Goal: Book appointment/travel/reservation

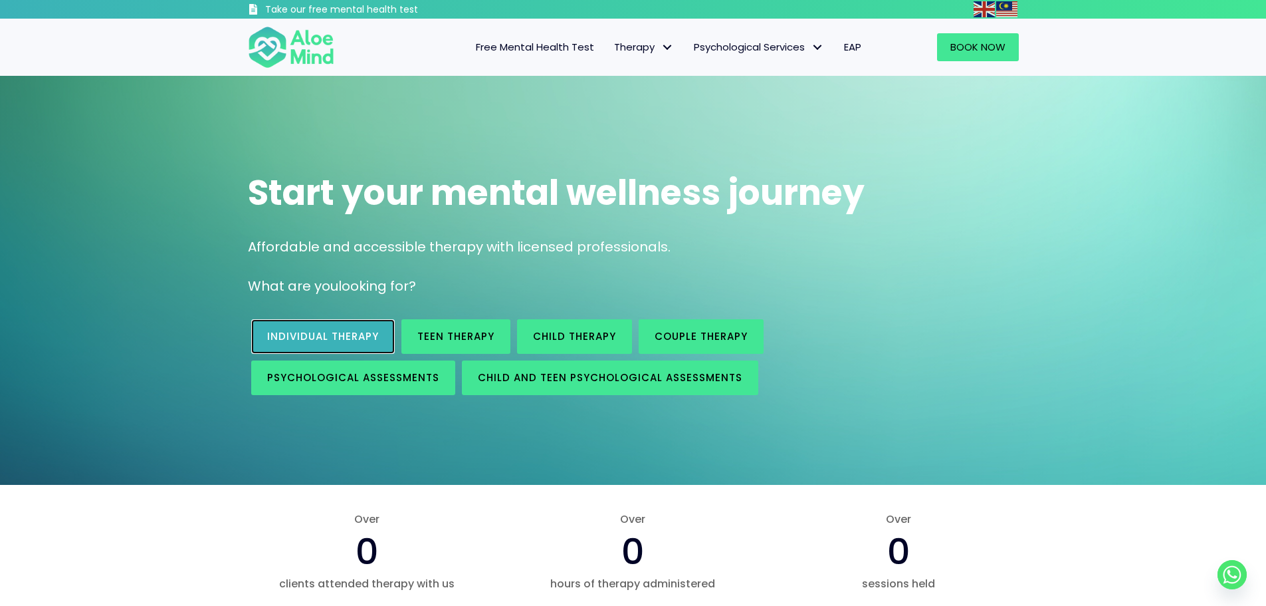
click at [324, 342] on span "Individual therapy" at bounding box center [323, 336] width 112 height 14
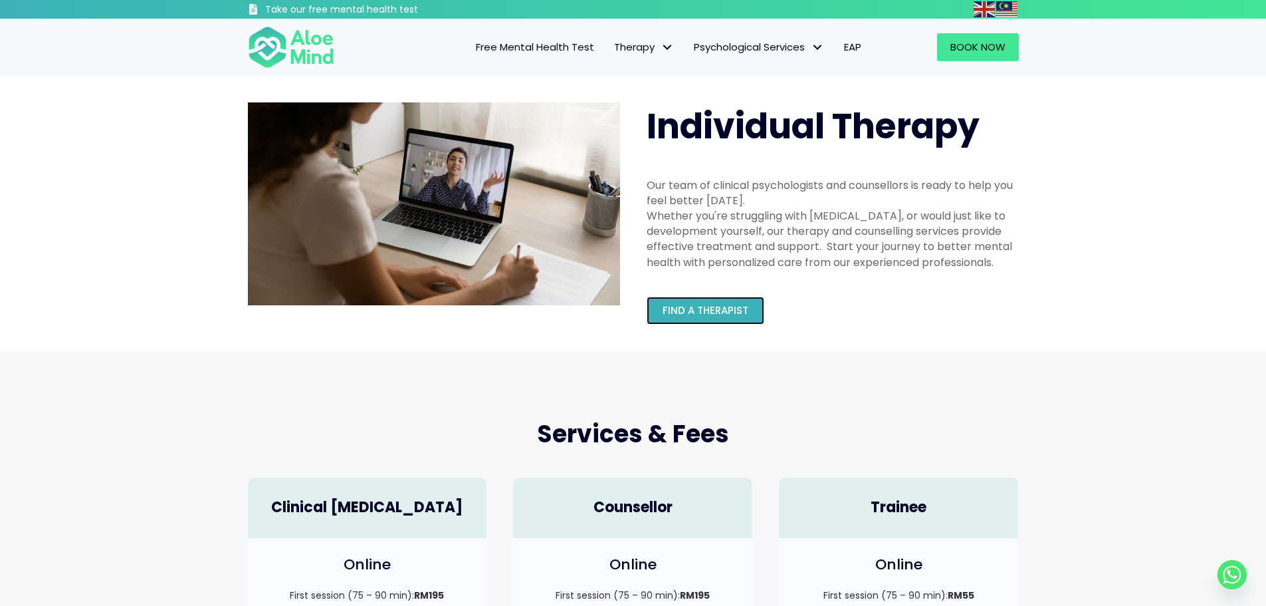
click at [731, 316] on span "Find a therapist" at bounding box center [706, 310] width 86 height 14
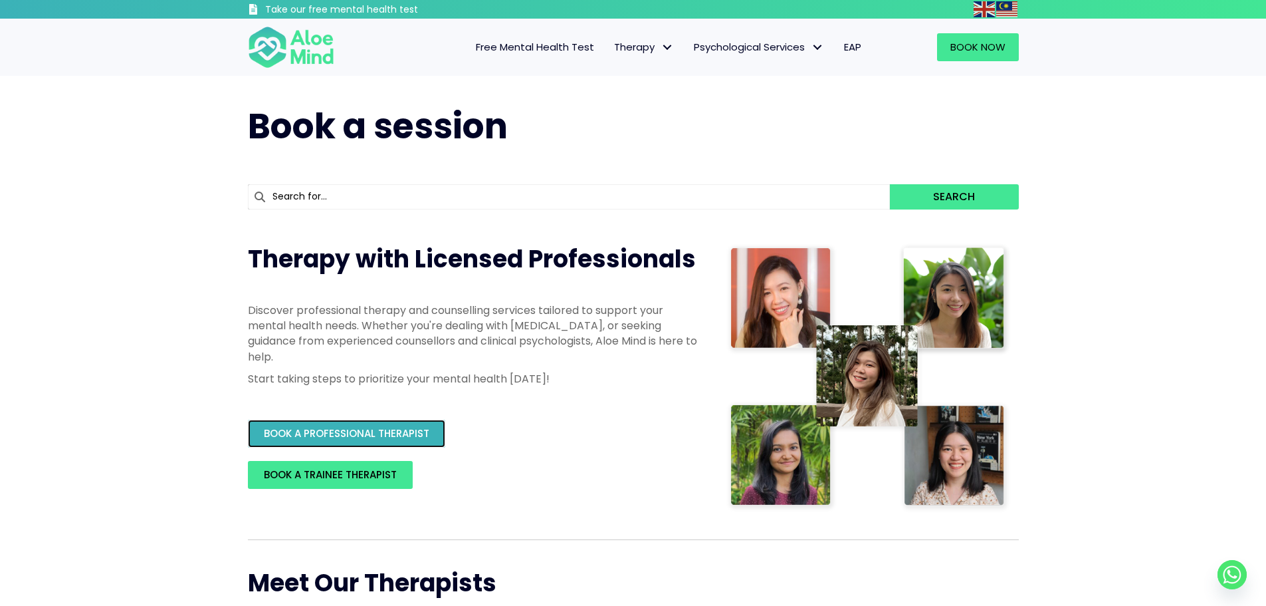
click at [374, 428] on span "BOOK A PROFESSIONAL THERAPIST" at bounding box center [347, 433] width 166 height 14
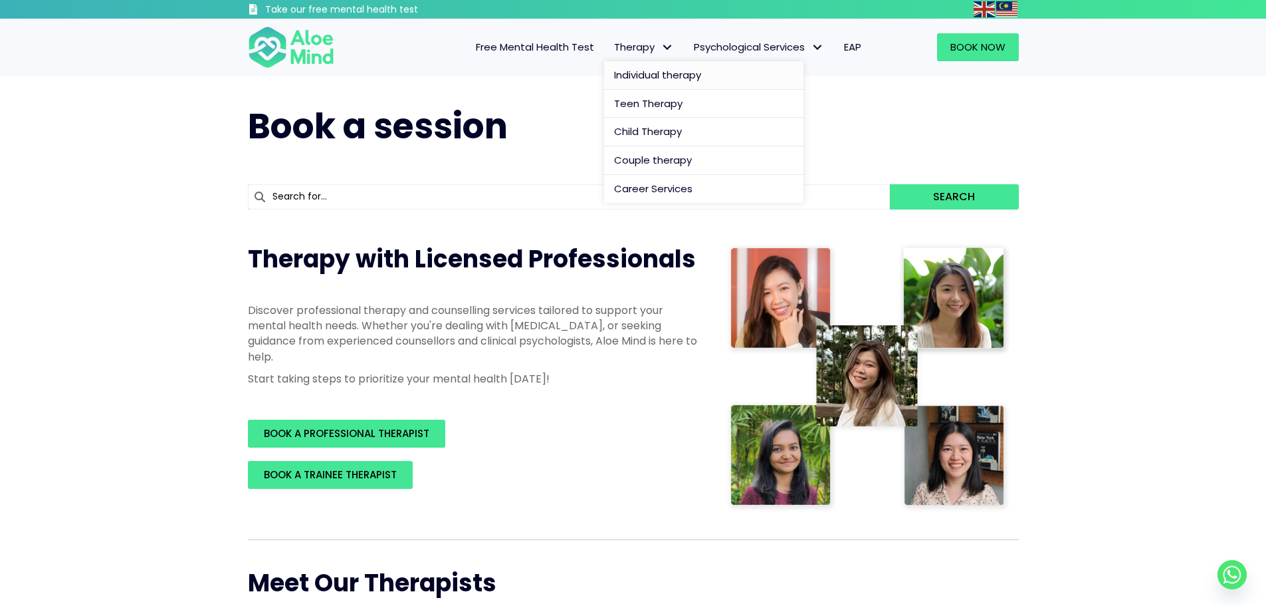
click at [631, 70] on span "Individual therapy" at bounding box center [657, 75] width 87 height 14
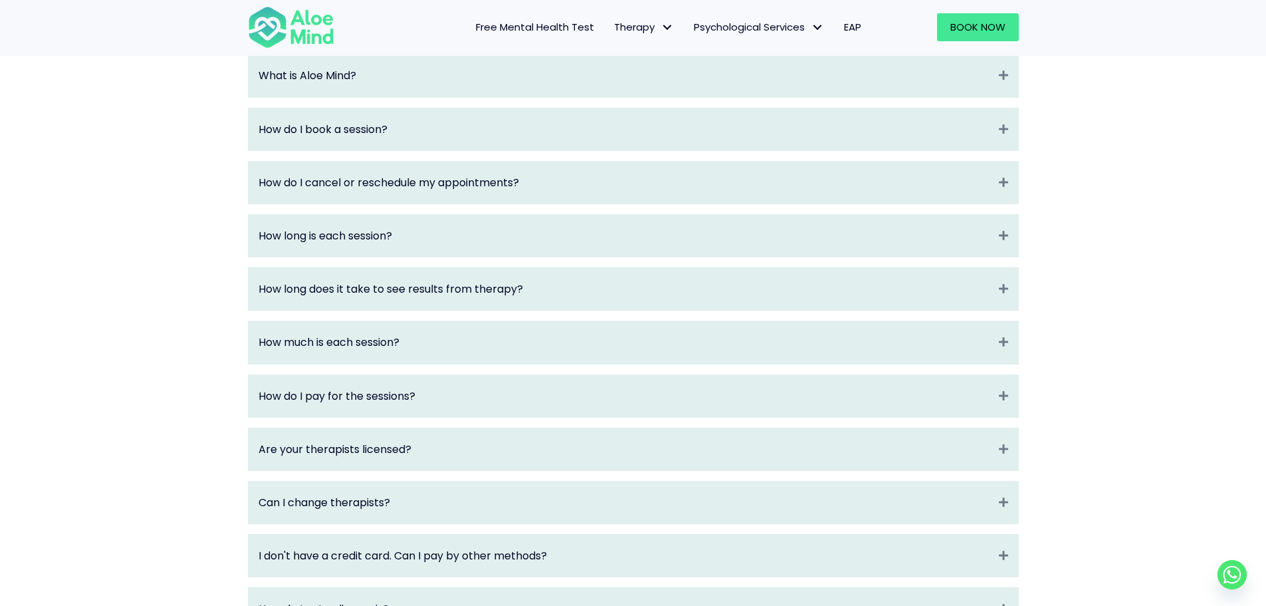
scroll to position [1595, 0]
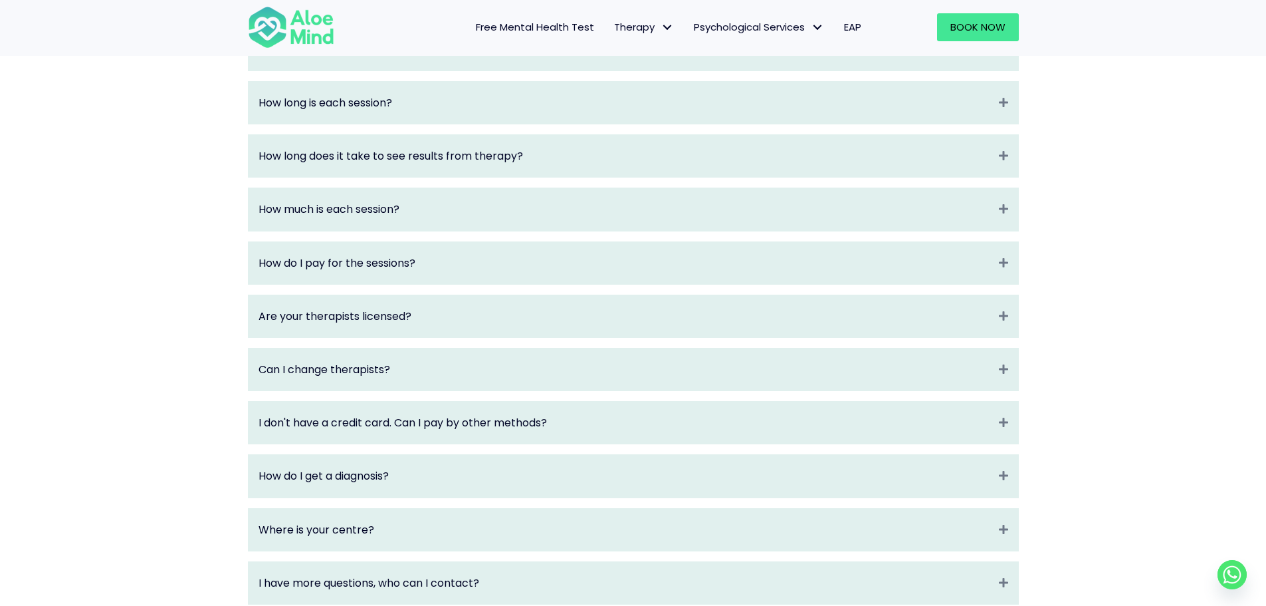
click at [552, 360] on div "What is Aloe Mind? Expand Aloe Mind is a platform to connect people in need to …" at bounding box center [633, 262] width 771 height 683
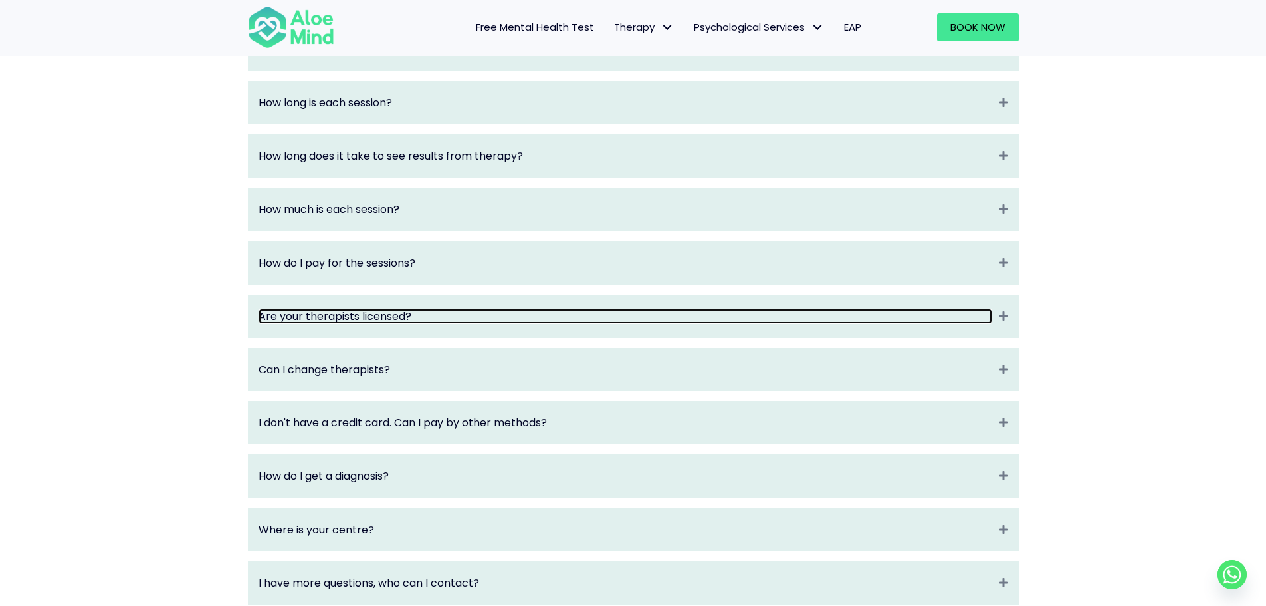
drag, startPoint x: 535, startPoint y: 328, endPoint x: 506, endPoint y: 292, distance: 45.8
click at [535, 324] on link "Are your therapists licensed?" at bounding box center [626, 315] width 734 height 15
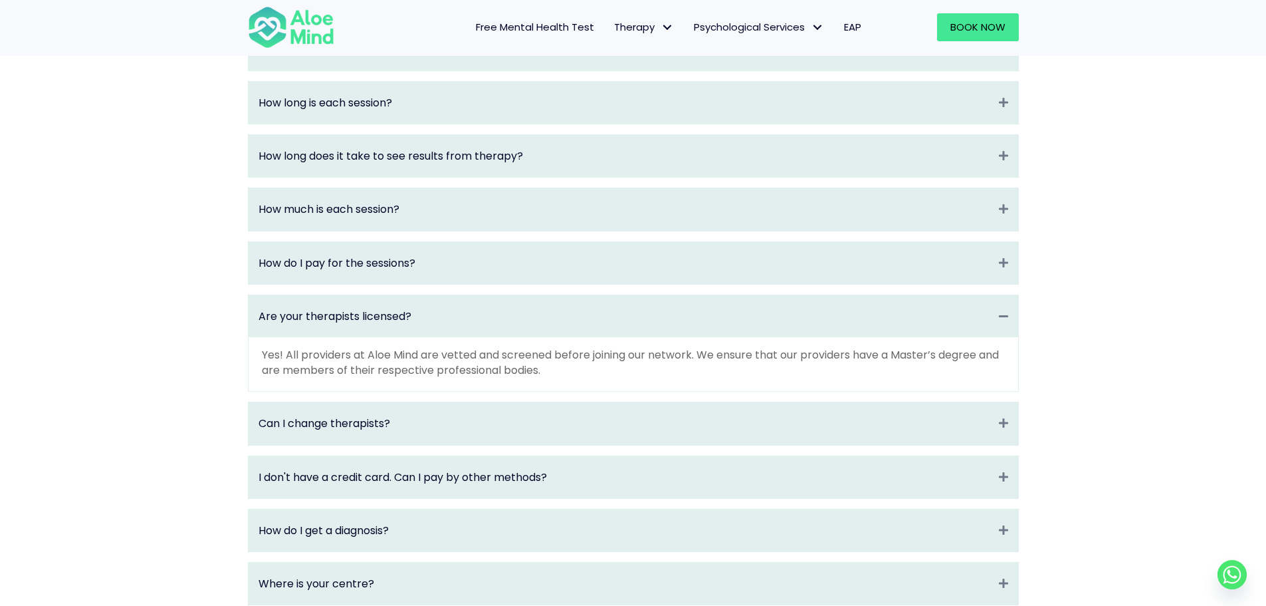
click at [392, 230] on div "How much is each session? Expand" at bounding box center [634, 209] width 770 height 42
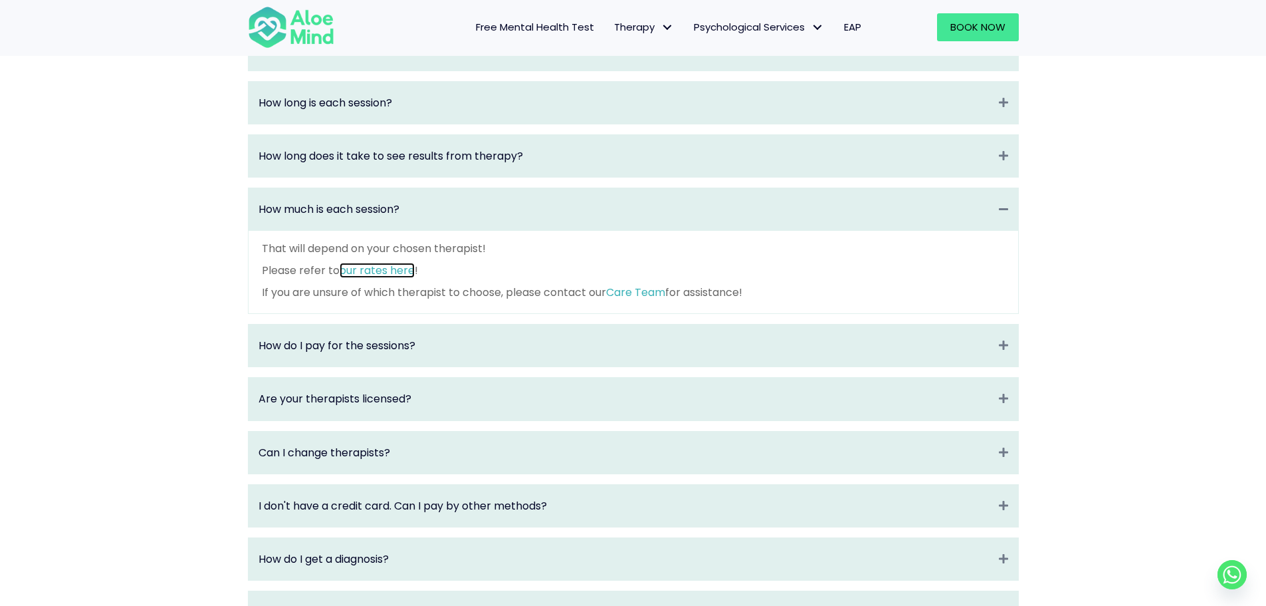
click at [347, 278] on link "our rates here" at bounding box center [377, 270] width 75 height 15
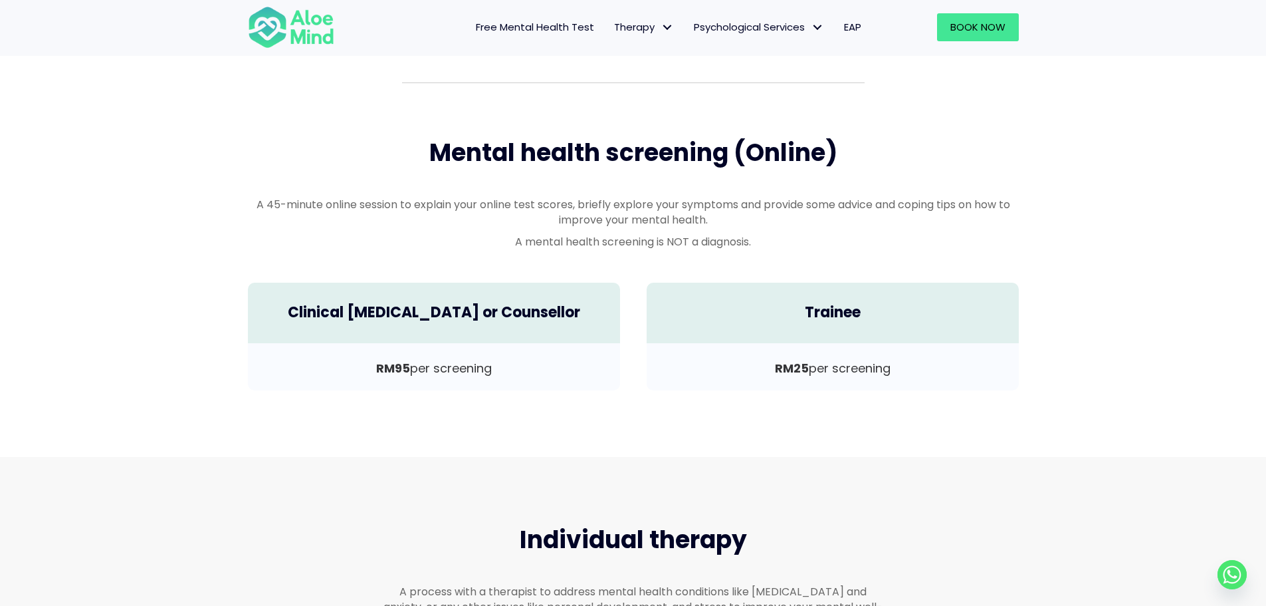
scroll to position [332, 0]
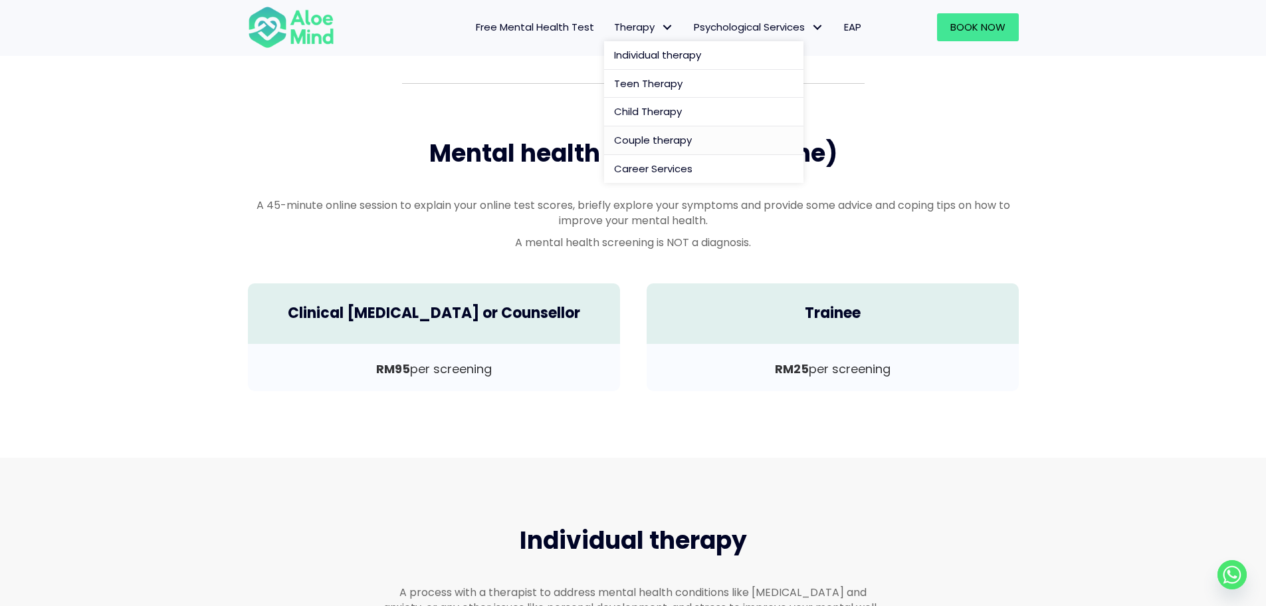
click at [669, 25] on span "Therapy: submenu" at bounding box center [667, 27] width 19 height 19
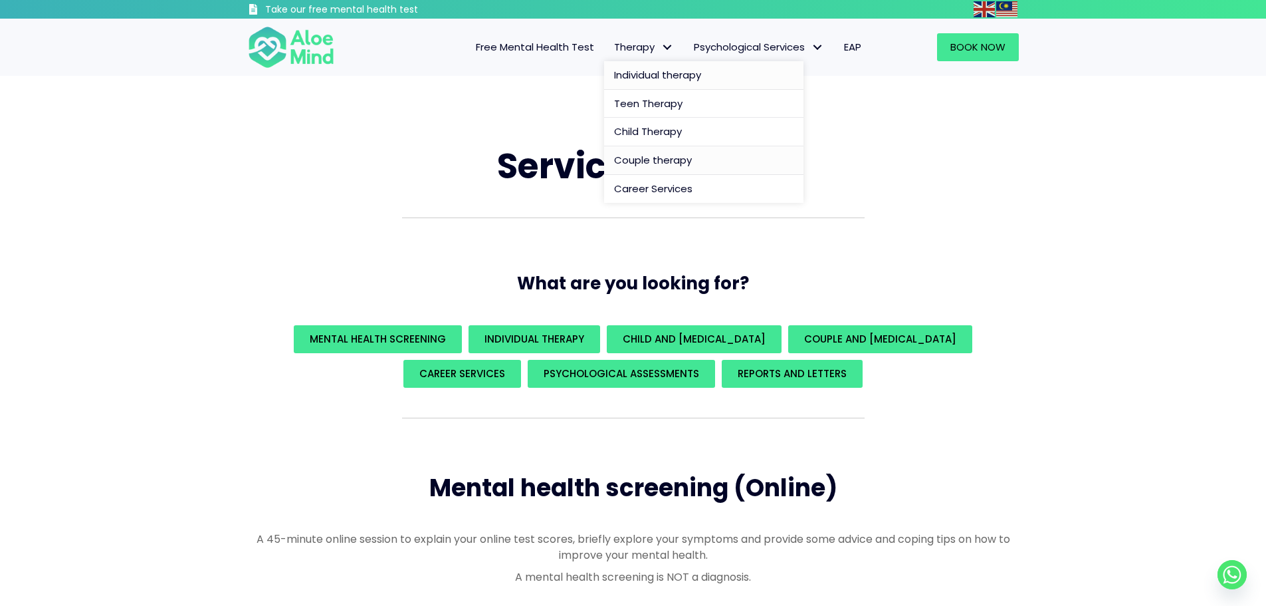
click at [666, 72] on span "Individual therapy" at bounding box center [657, 75] width 87 height 14
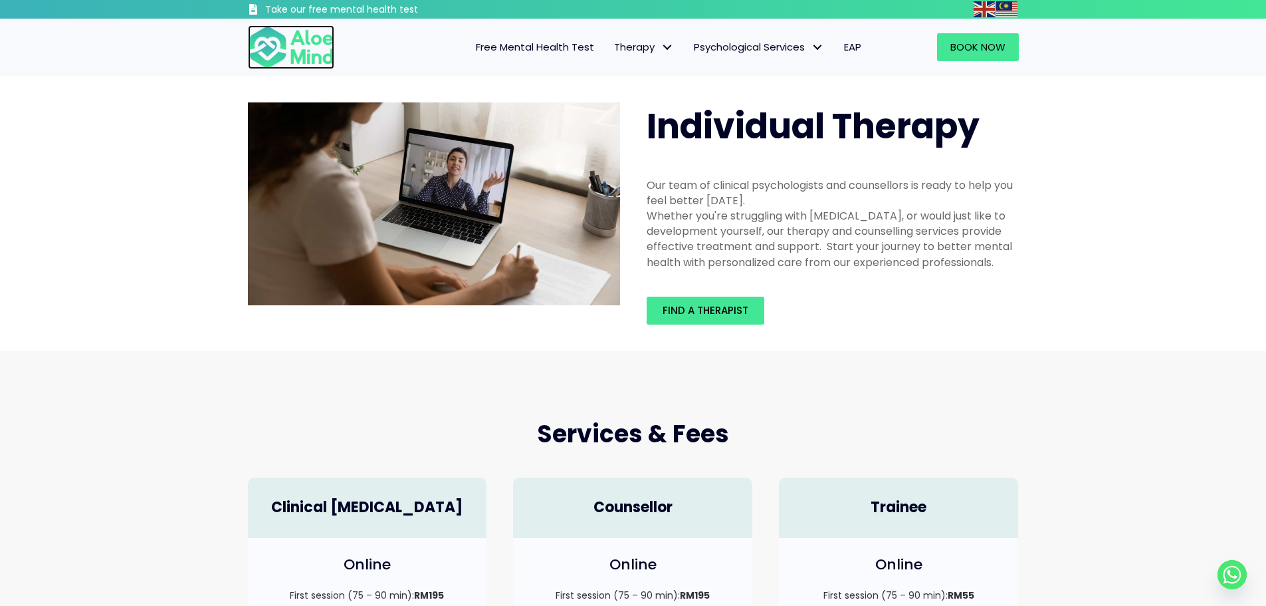
click at [298, 45] on img at bounding box center [291, 47] width 86 height 44
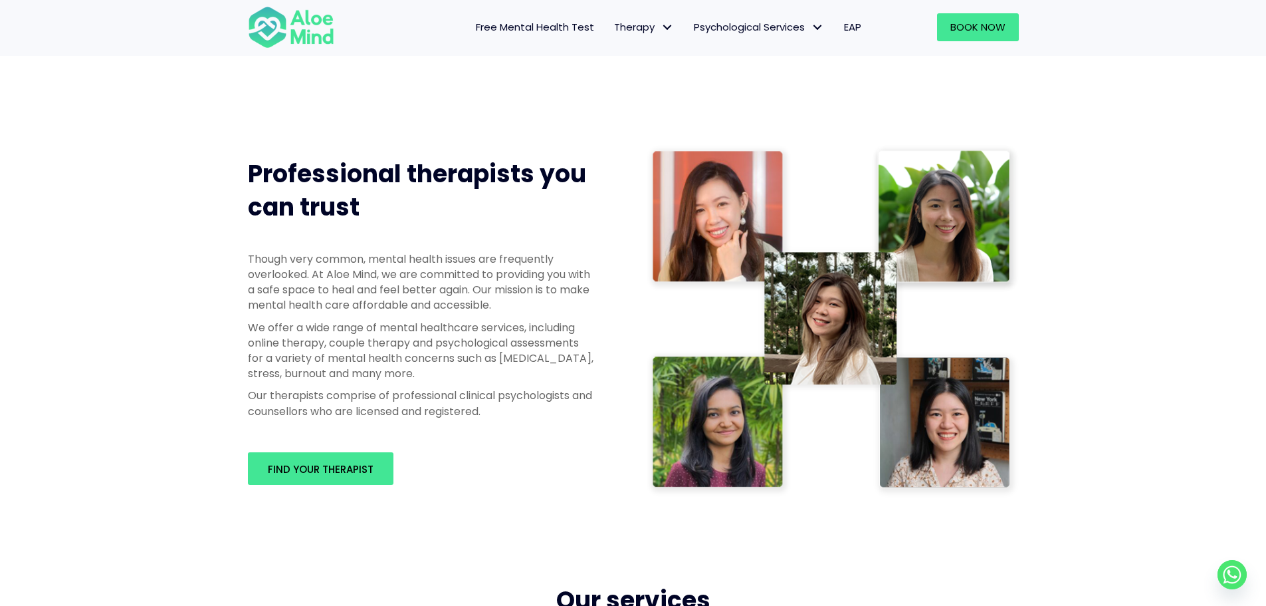
scroll to position [598, 0]
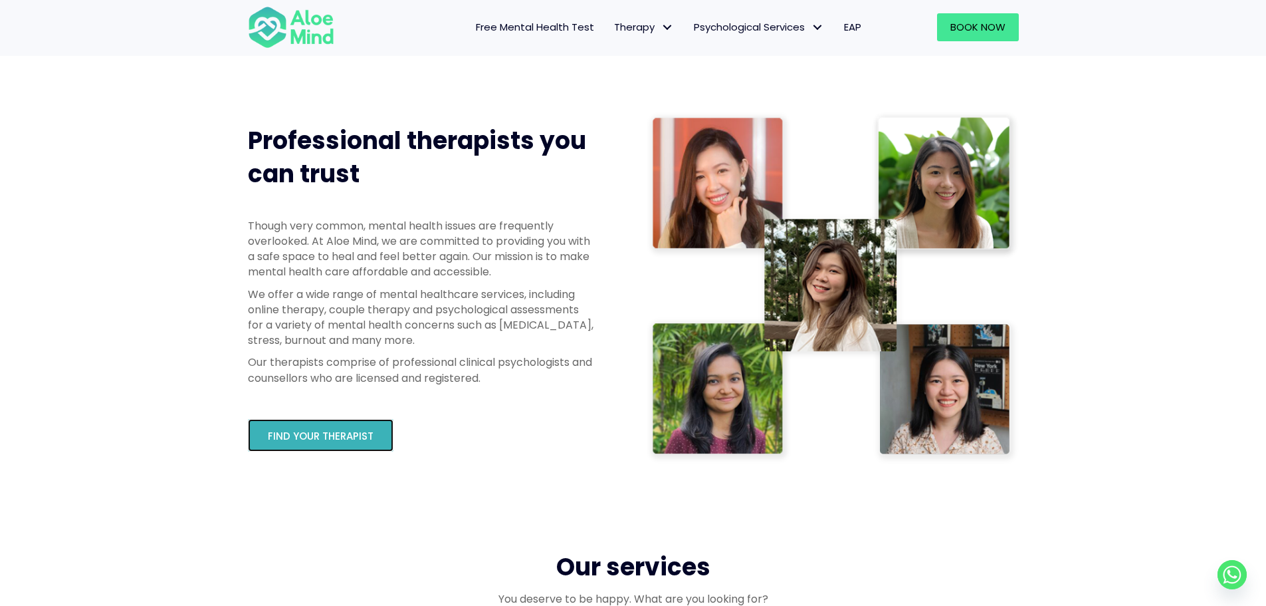
click at [361, 426] on link "Find your therapist" at bounding box center [321, 435] width 146 height 33
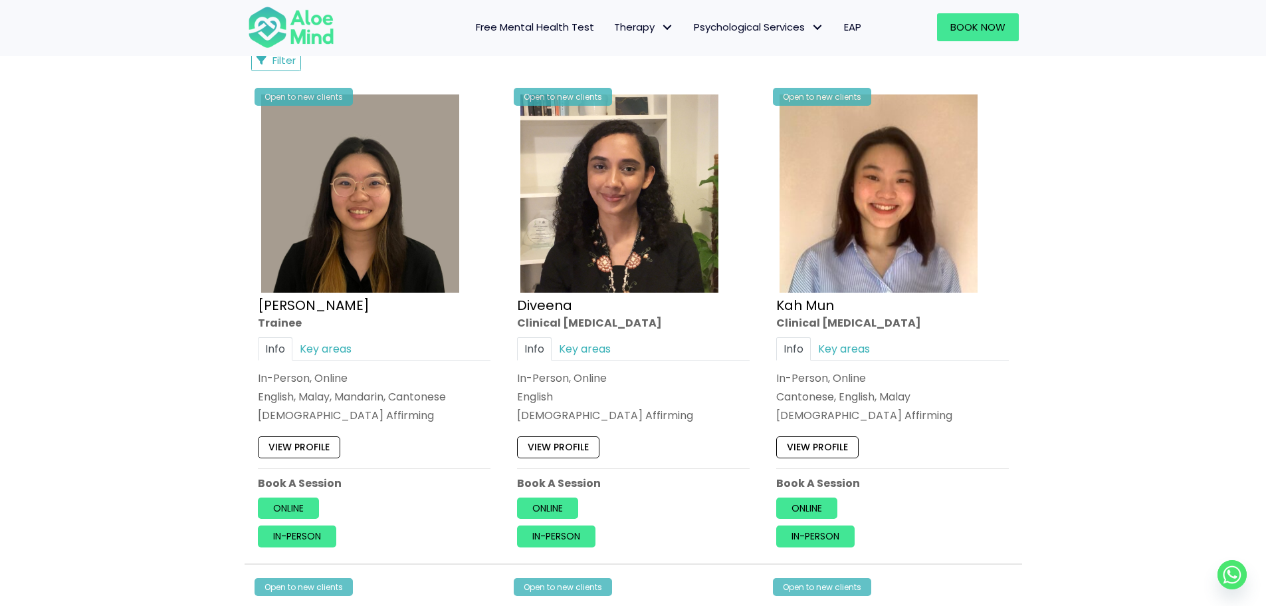
scroll to position [665, 0]
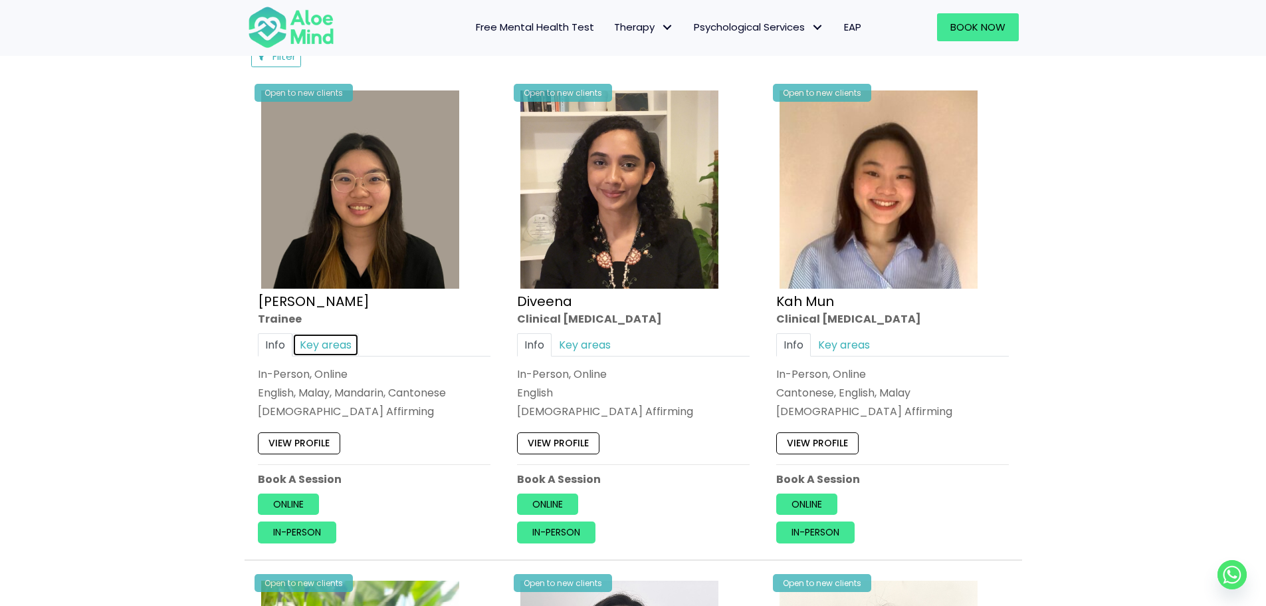
click at [327, 346] on link "Key areas" at bounding box center [325, 344] width 66 height 23
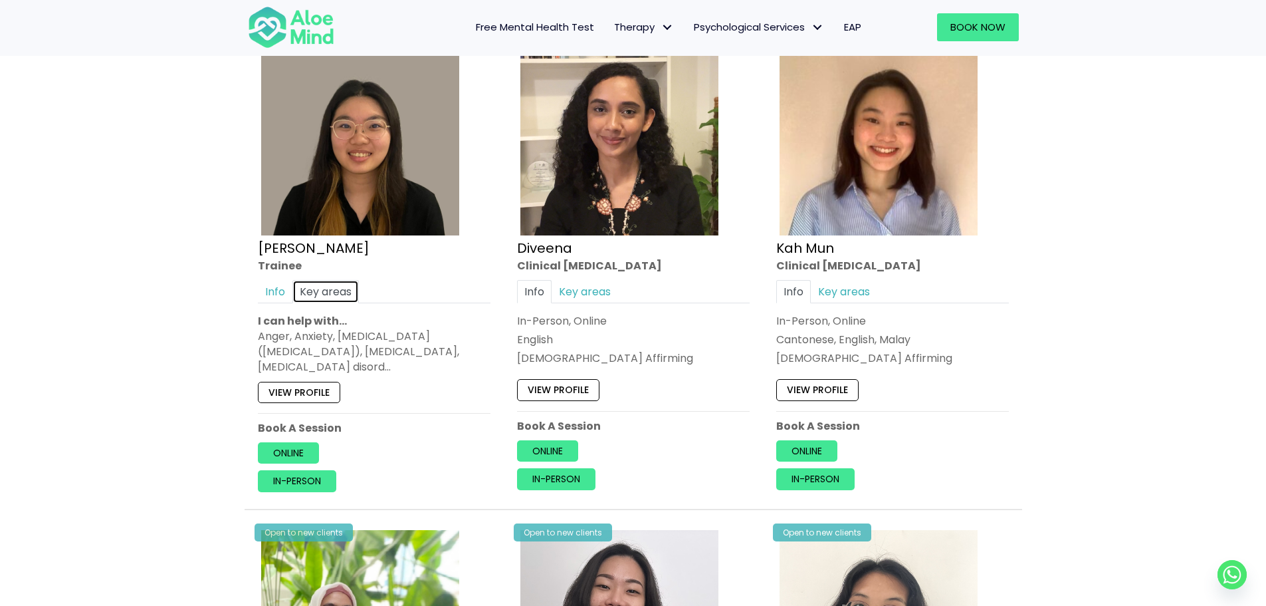
scroll to position [798, 0]
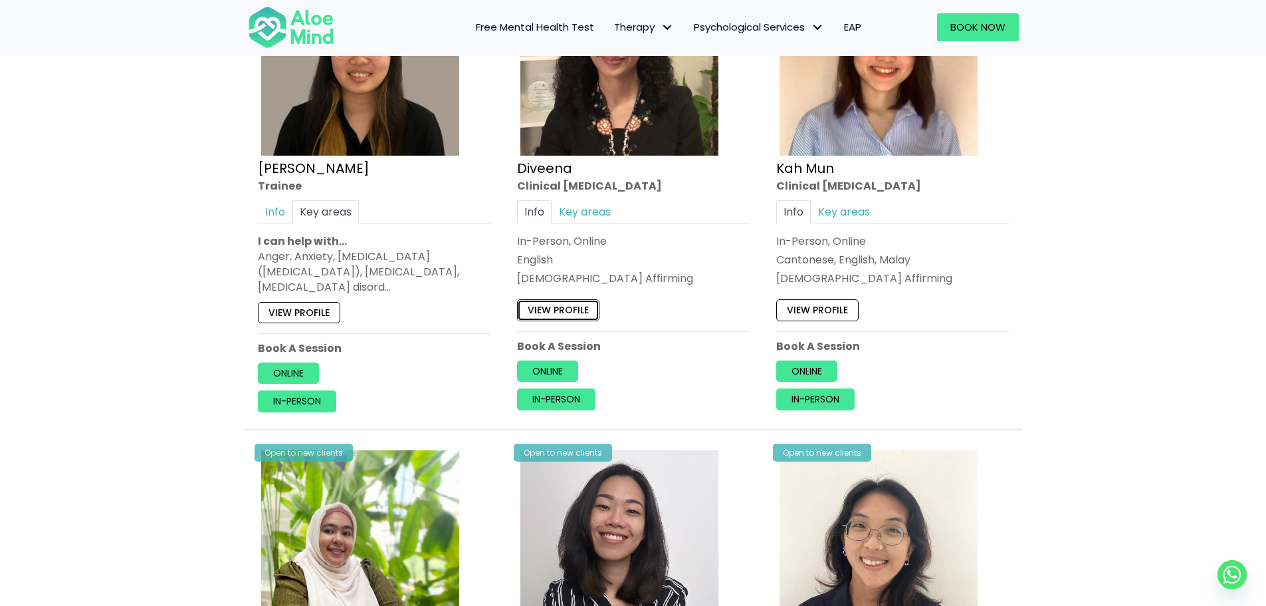
click at [558, 310] on link "View profile" at bounding box center [558, 309] width 82 height 21
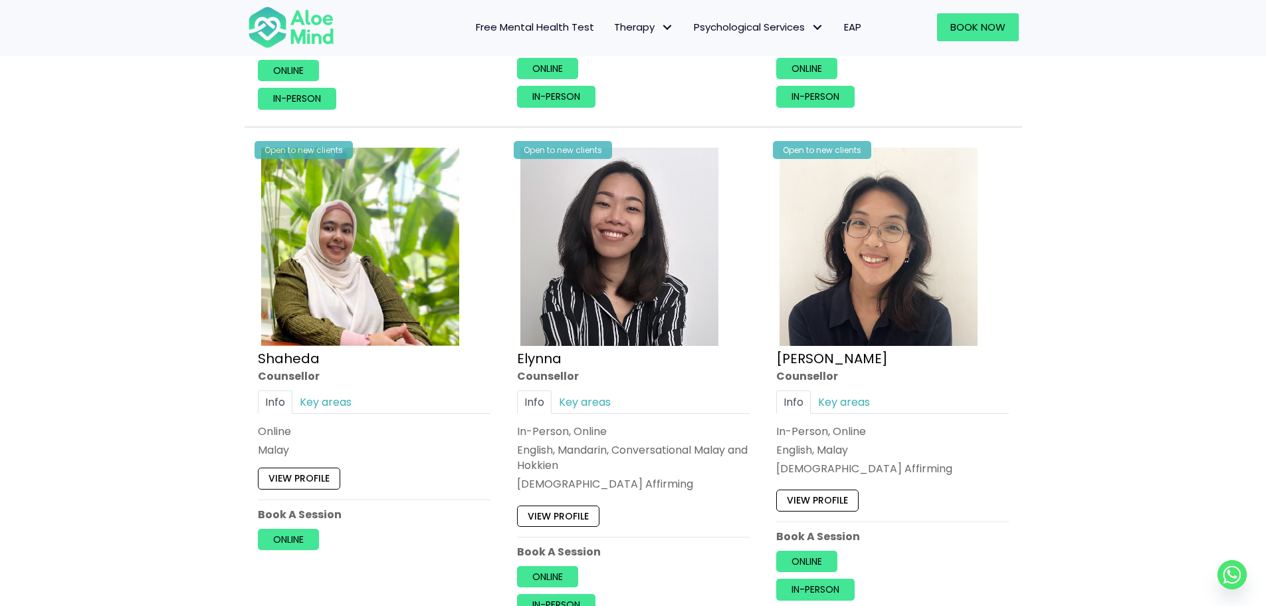
scroll to position [1130, 0]
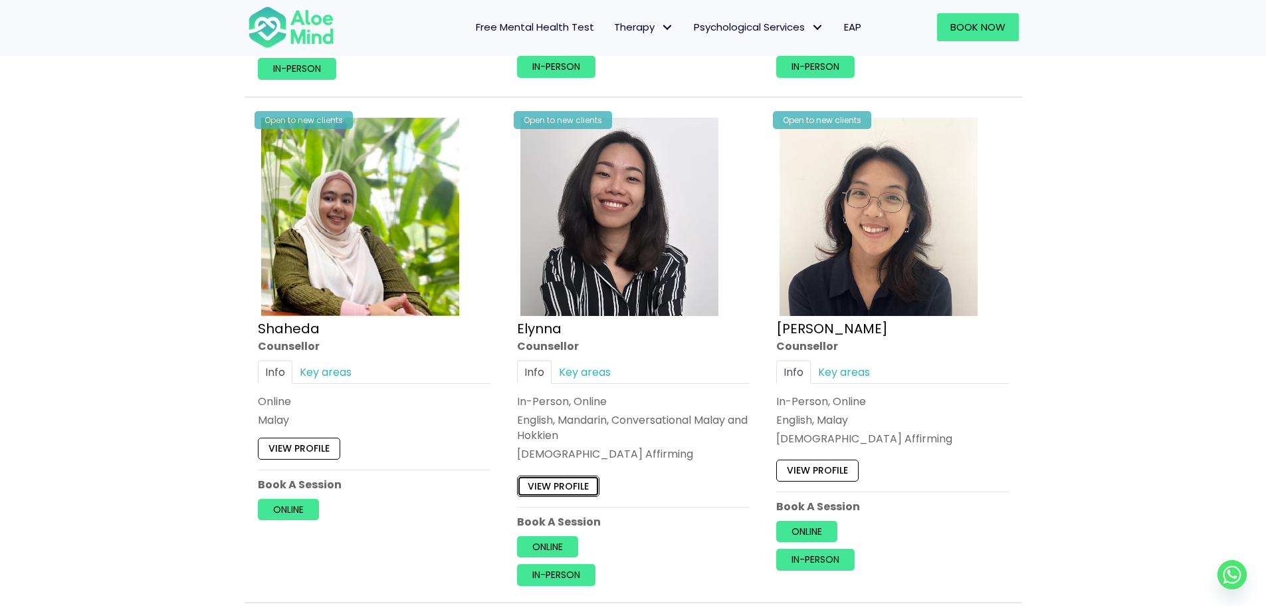
click at [551, 483] on link "View profile" at bounding box center [558, 485] width 82 height 21
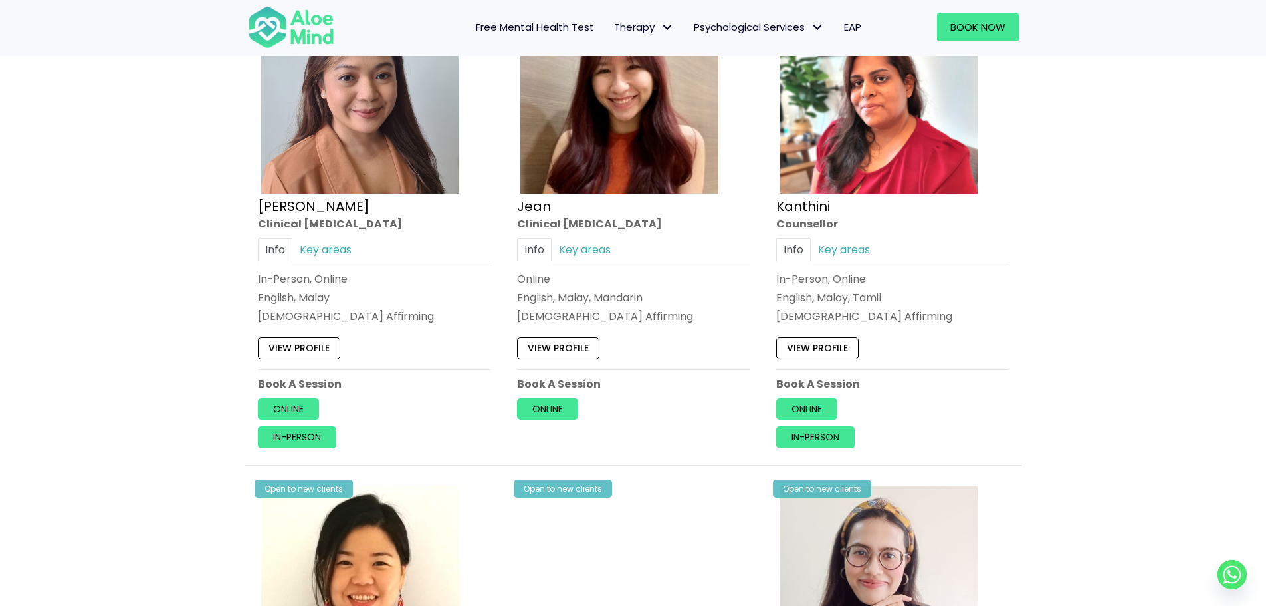
scroll to position [1795, 0]
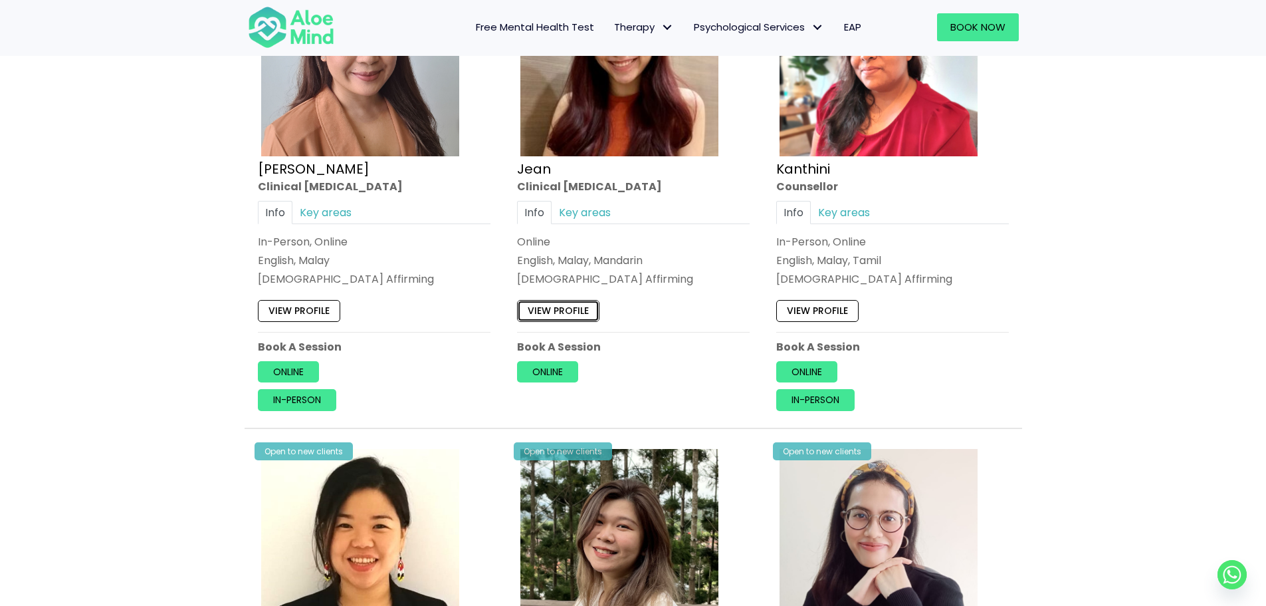
click at [565, 316] on link "View profile" at bounding box center [558, 310] width 82 height 21
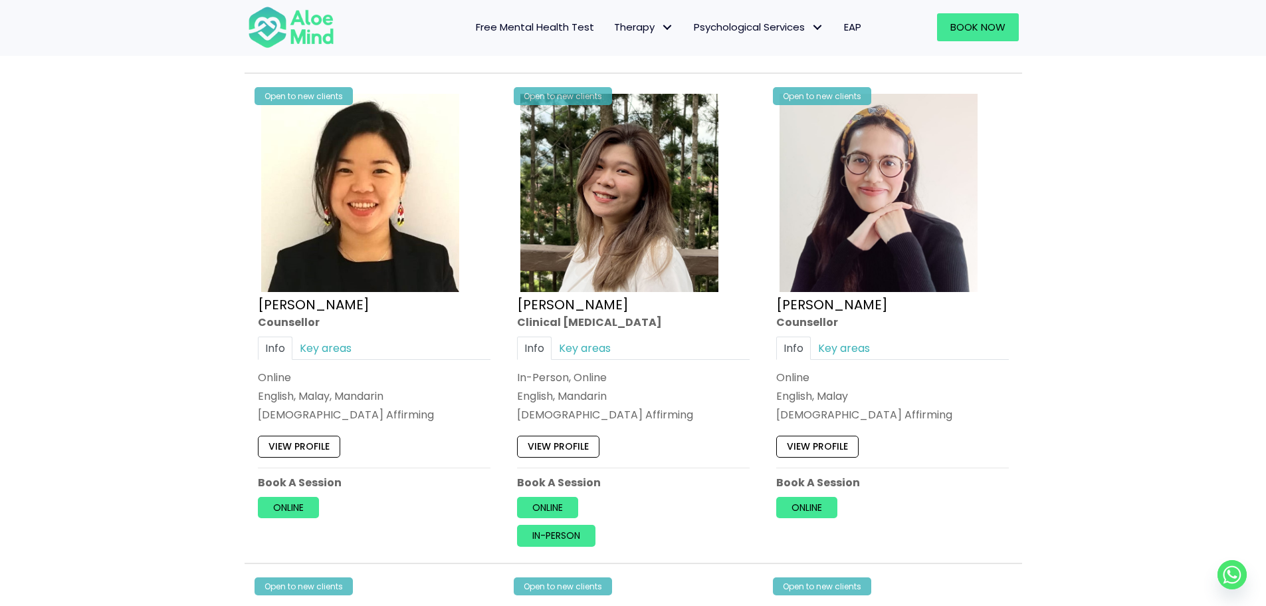
scroll to position [2194, 0]
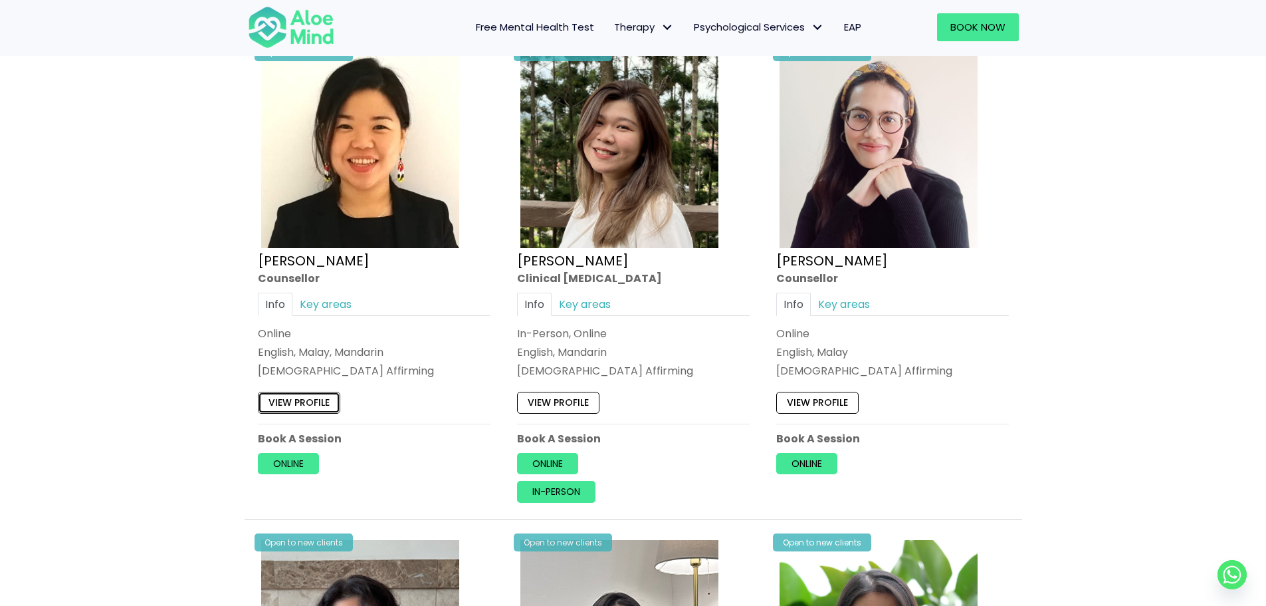
click at [314, 404] on link "View profile" at bounding box center [299, 402] width 82 height 21
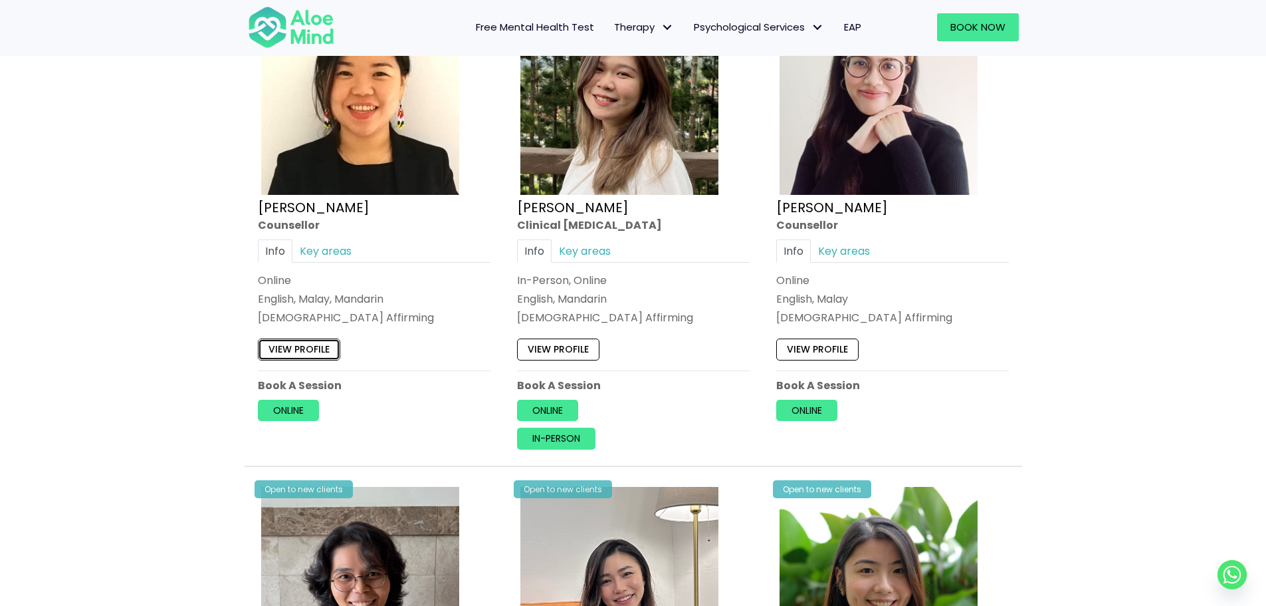
scroll to position [2327, 0]
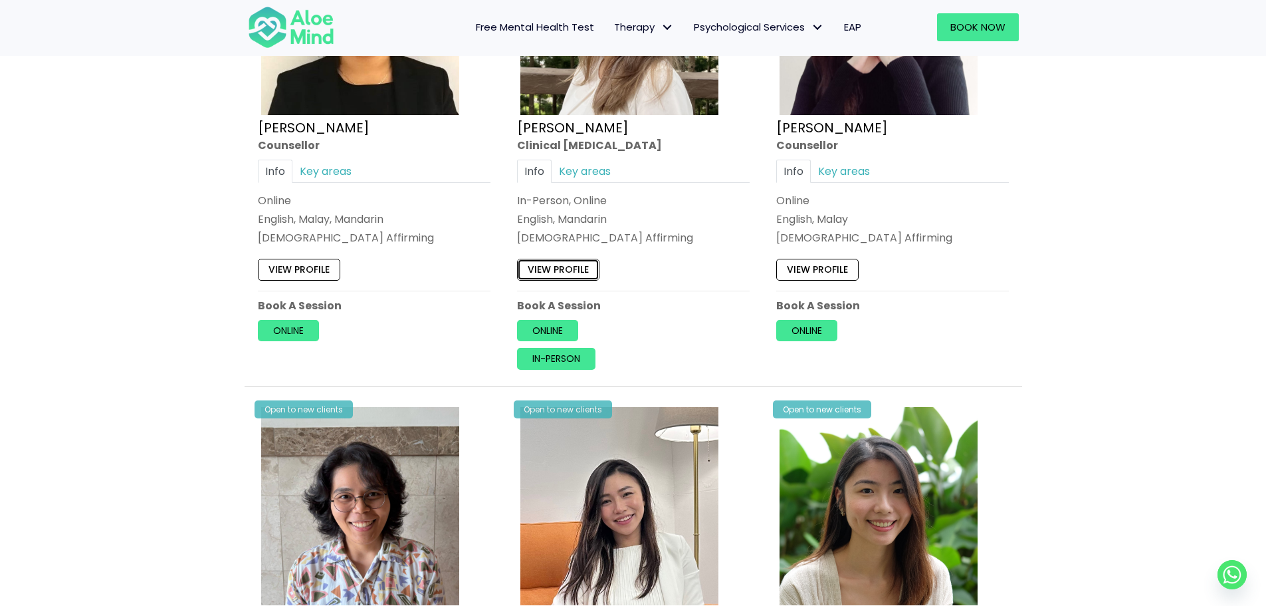
click at [562, 273] on link "View profile" at bounding box center [558, 269] width 82 height 21
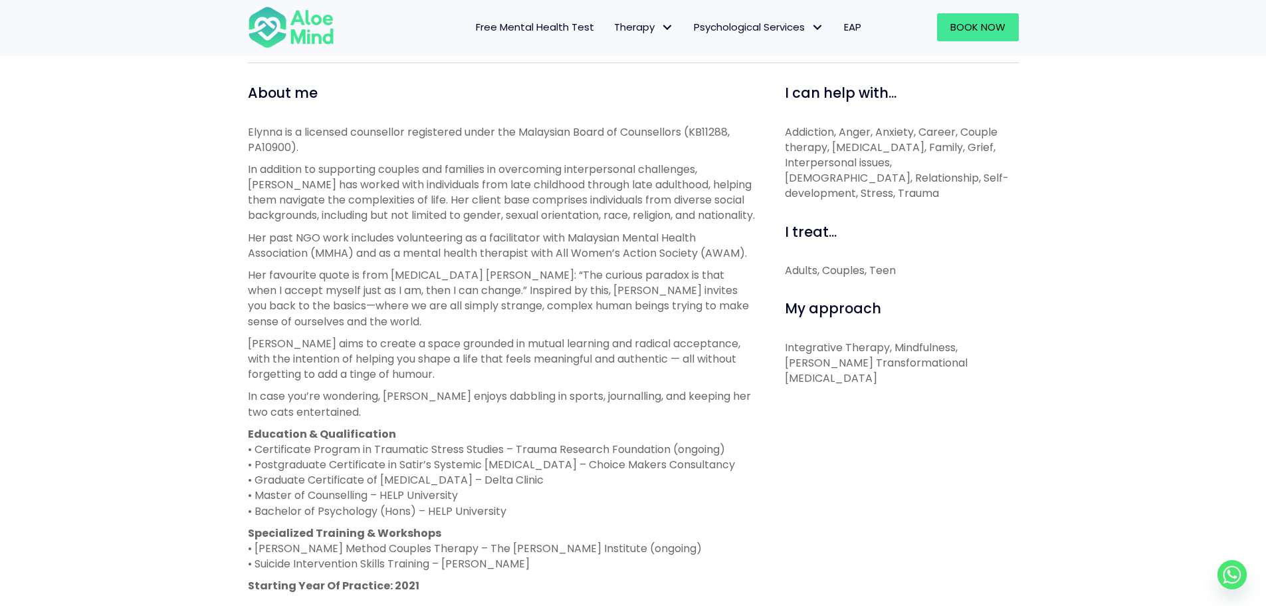
scroll to position [465, 0]
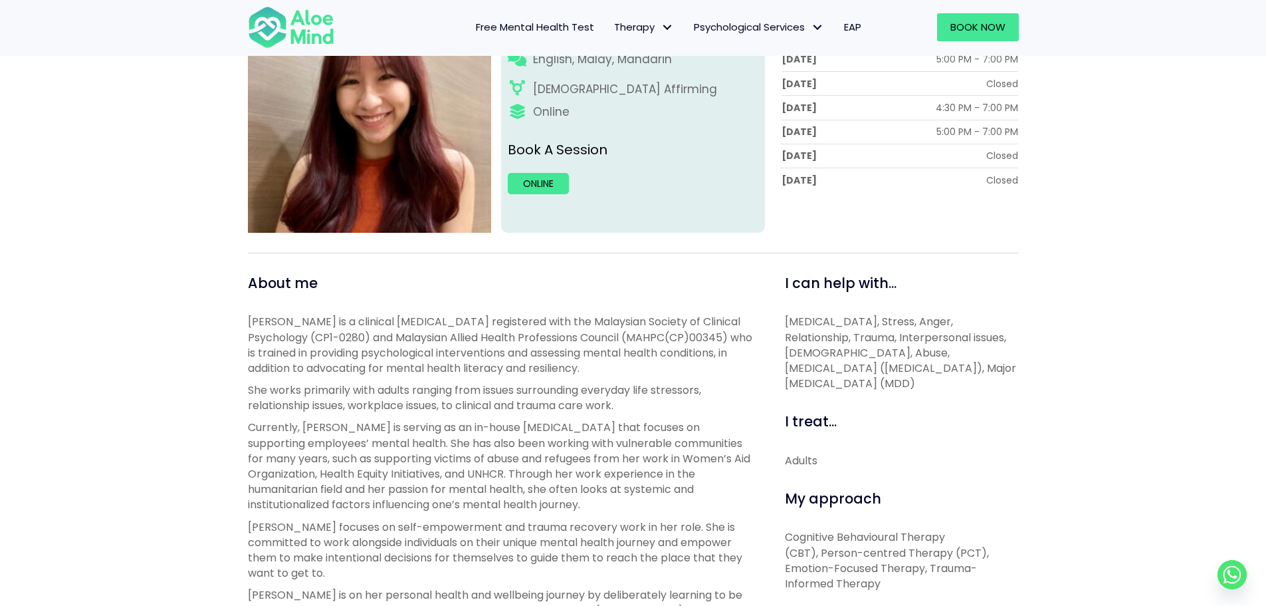
scroll to position [66, 0]
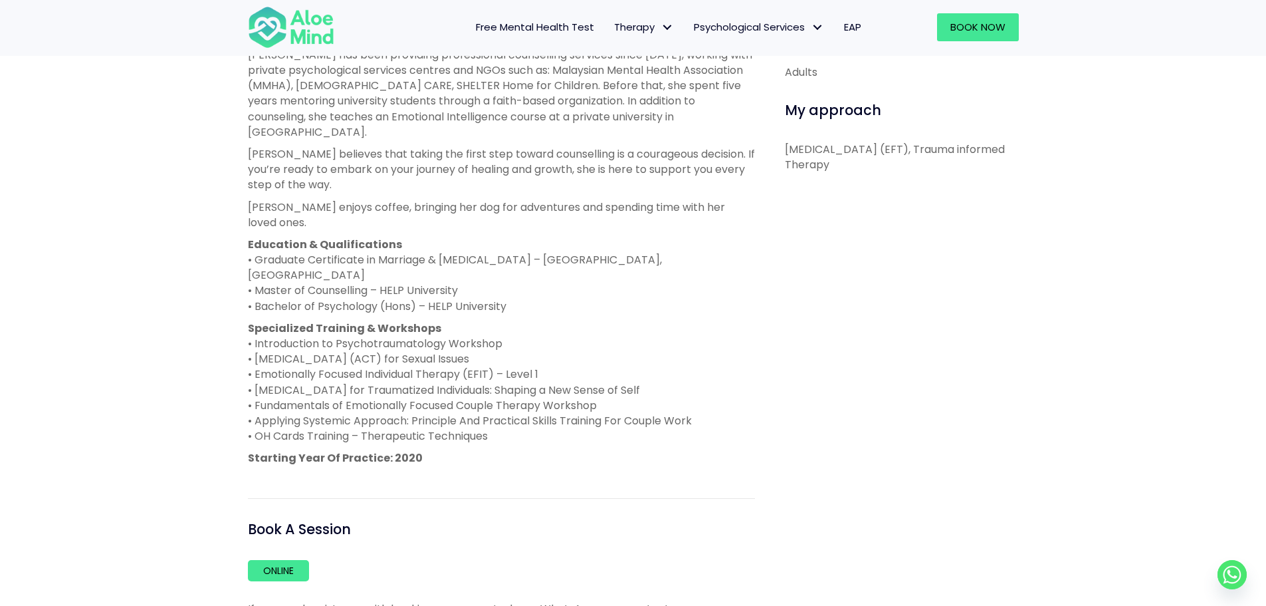
scroll to position [665, 0]
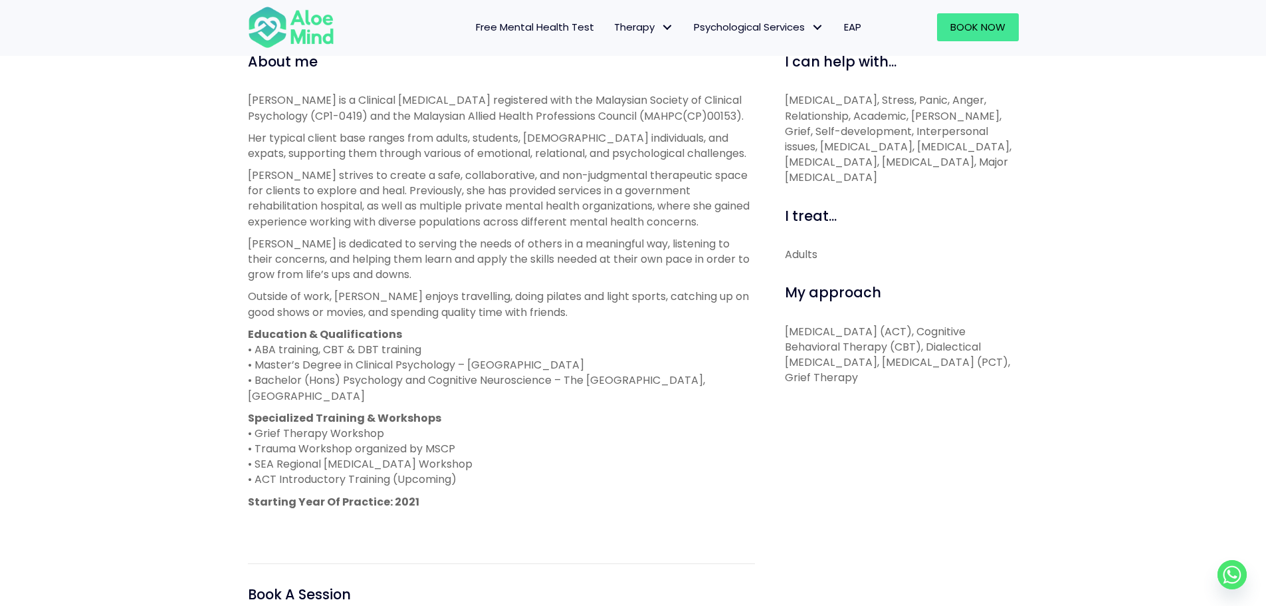
scroll to position [598, 0]
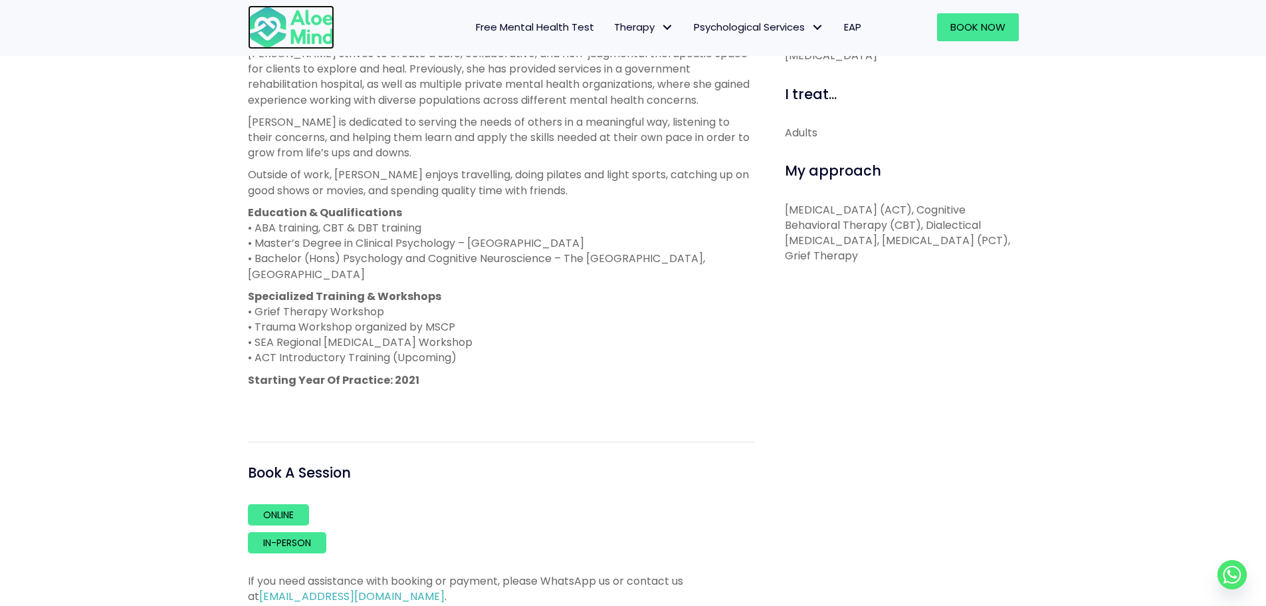
click at [302, 23] on img at bounding box center [291, 27] width 86 height 44
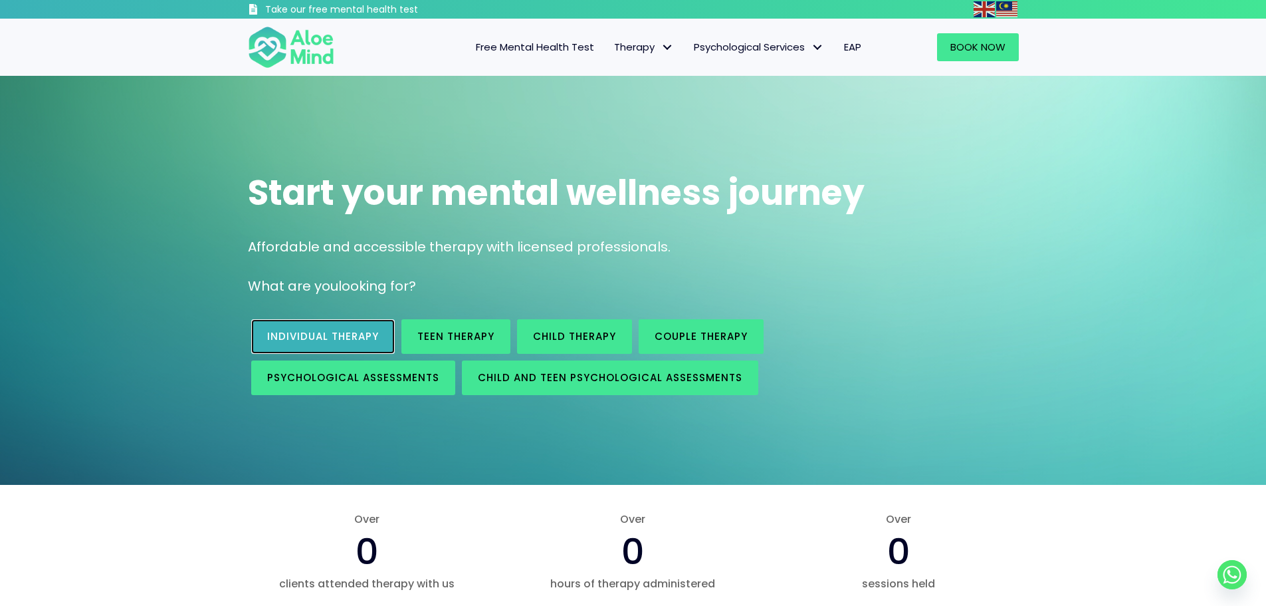
click at [312, 337] on span "Individual therapy" at bounding box center [323, 336] width 112 height 14
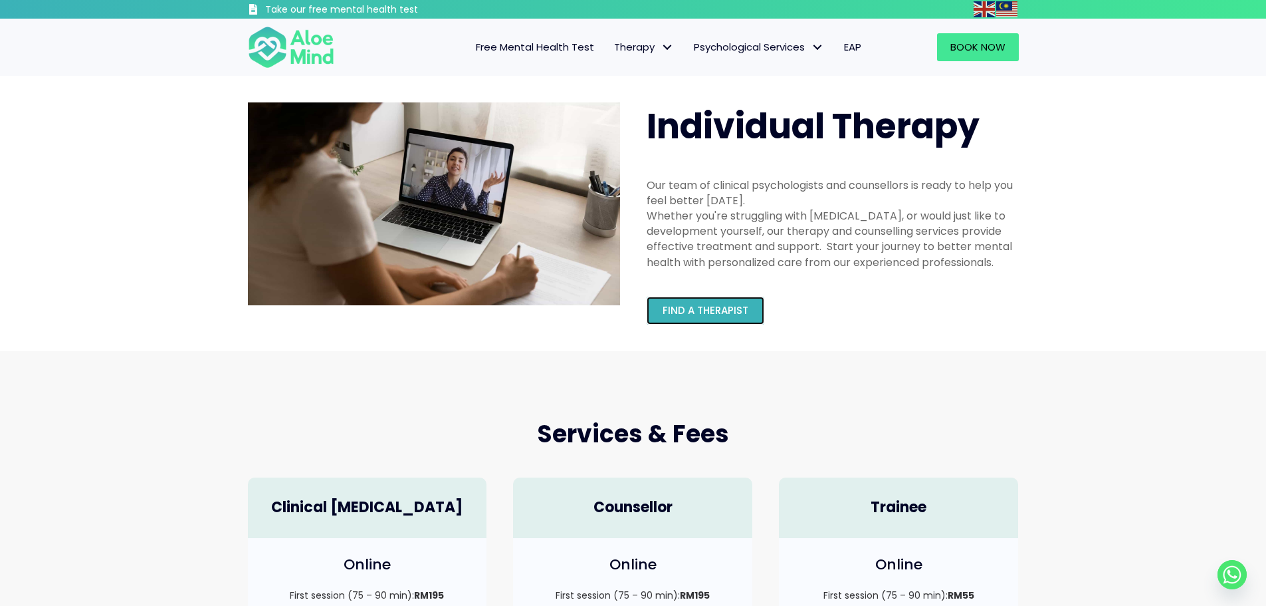
click at [729, 312] on span "Find a therapist" at bounding box center [706, 310] width 86 height 14
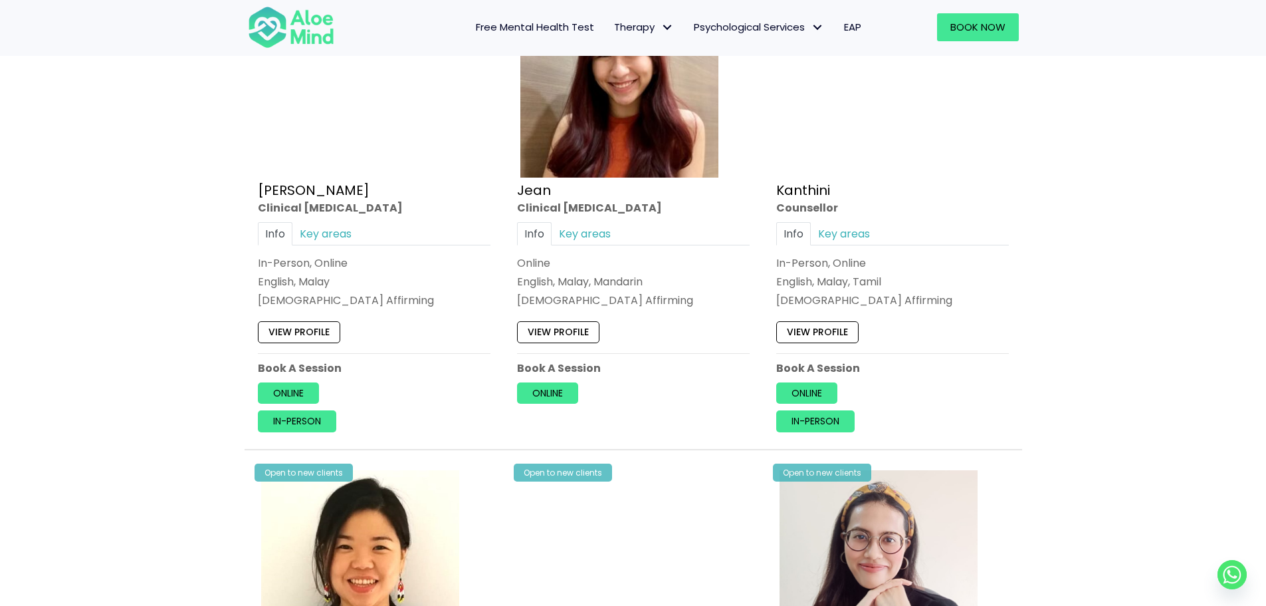
scroll to position [1994, 0]
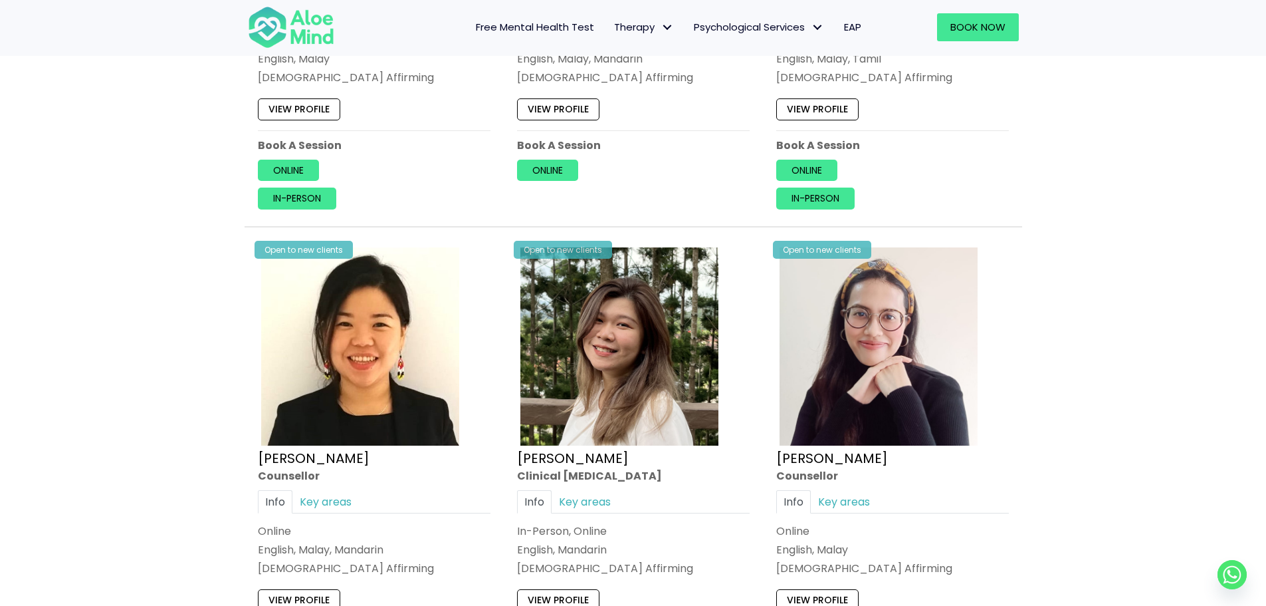
drag, startPoint x: 0, startPoint y: 256, endPoint x: 37, endPoint y: 205, distance: 63.3
